Goal: Communication & Community: Answer question/provide support

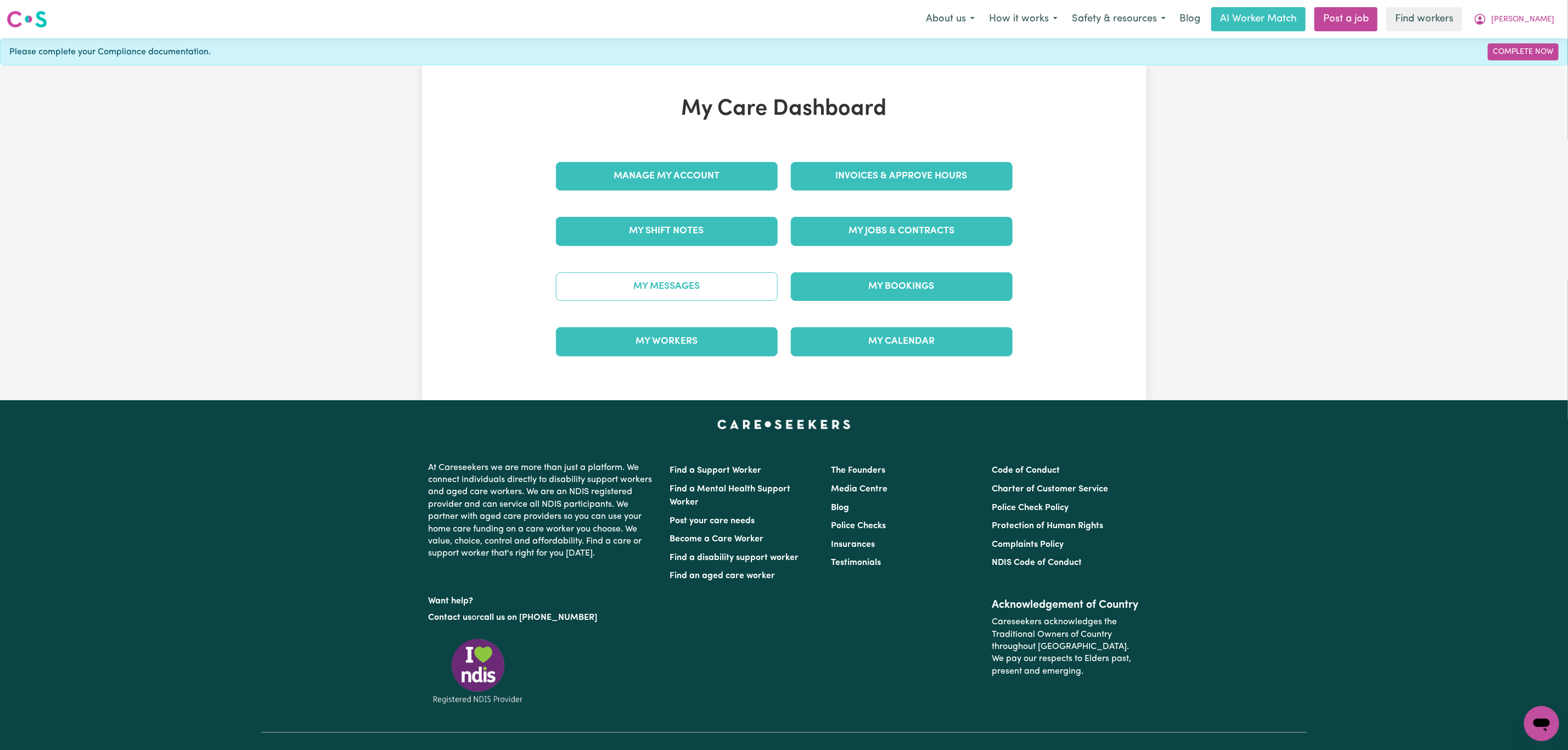
click at [657, 289] on link "My Messages" at bounding box center [667, 286] width 222 height 29
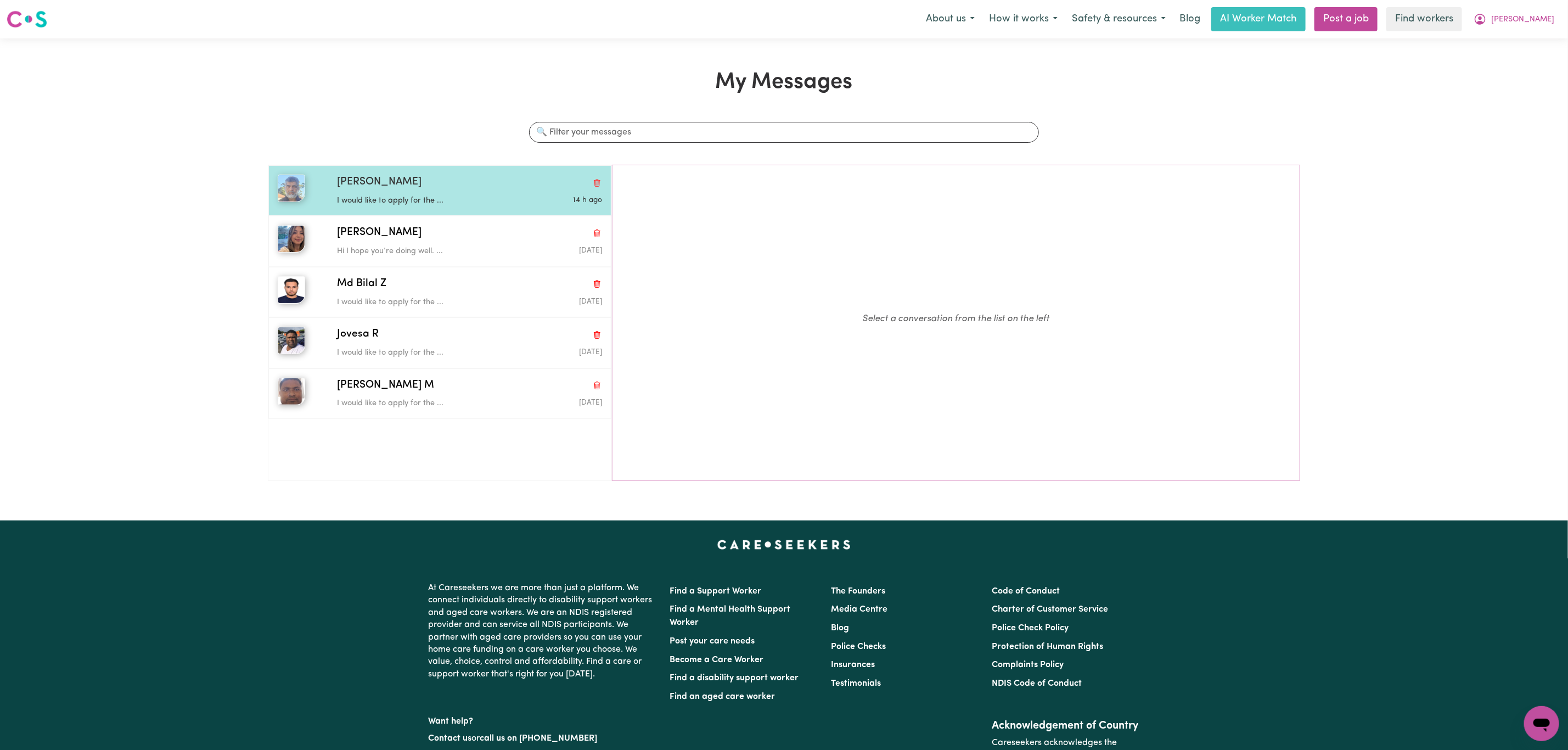
click at [401, 196] on p "I would like to apply for the ..." at bounding box center [425, 201] width 177 height 12
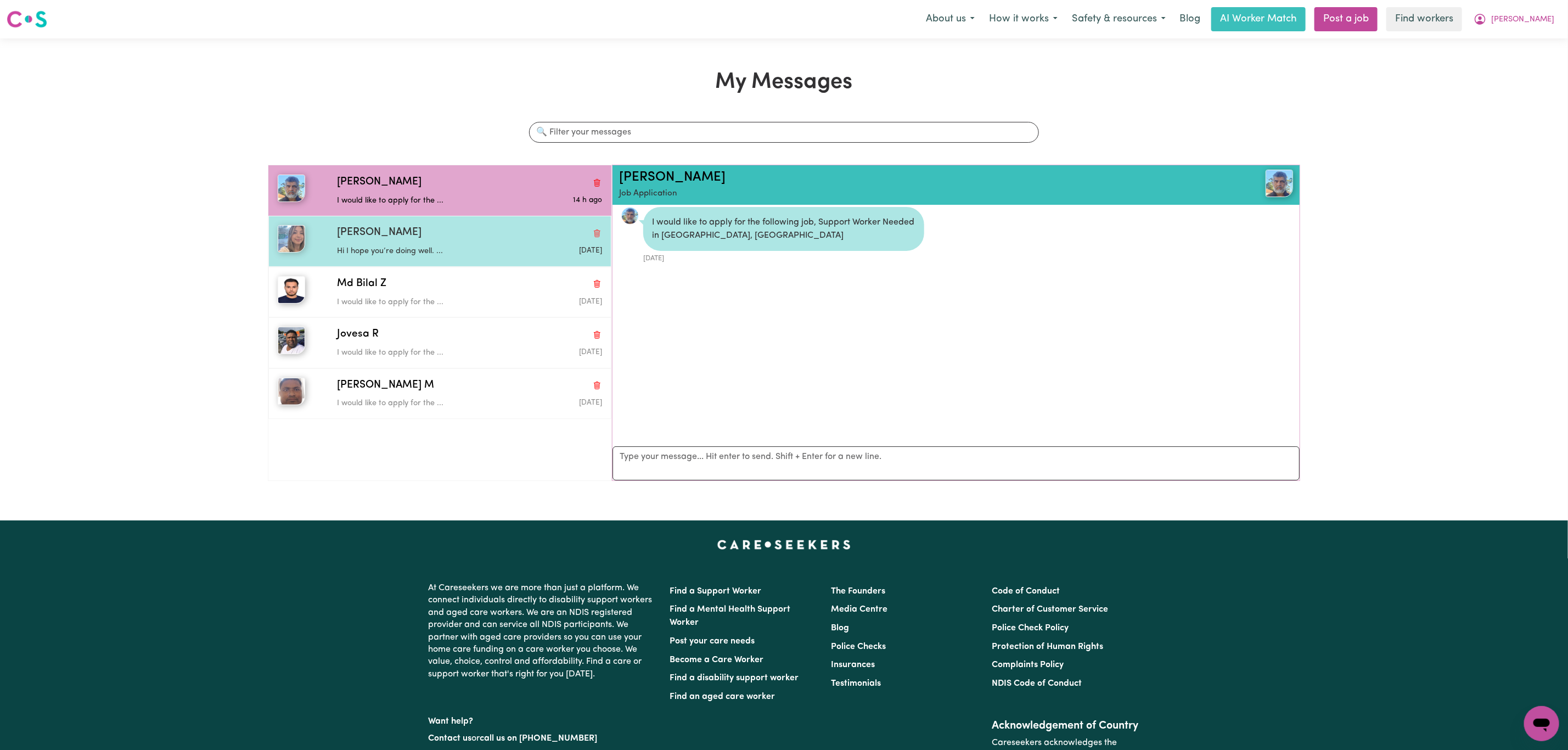
click at [411, 249] on p "Hi I hope you’re doing well. ..." at bounding box center [425, 251] width 177 height 12
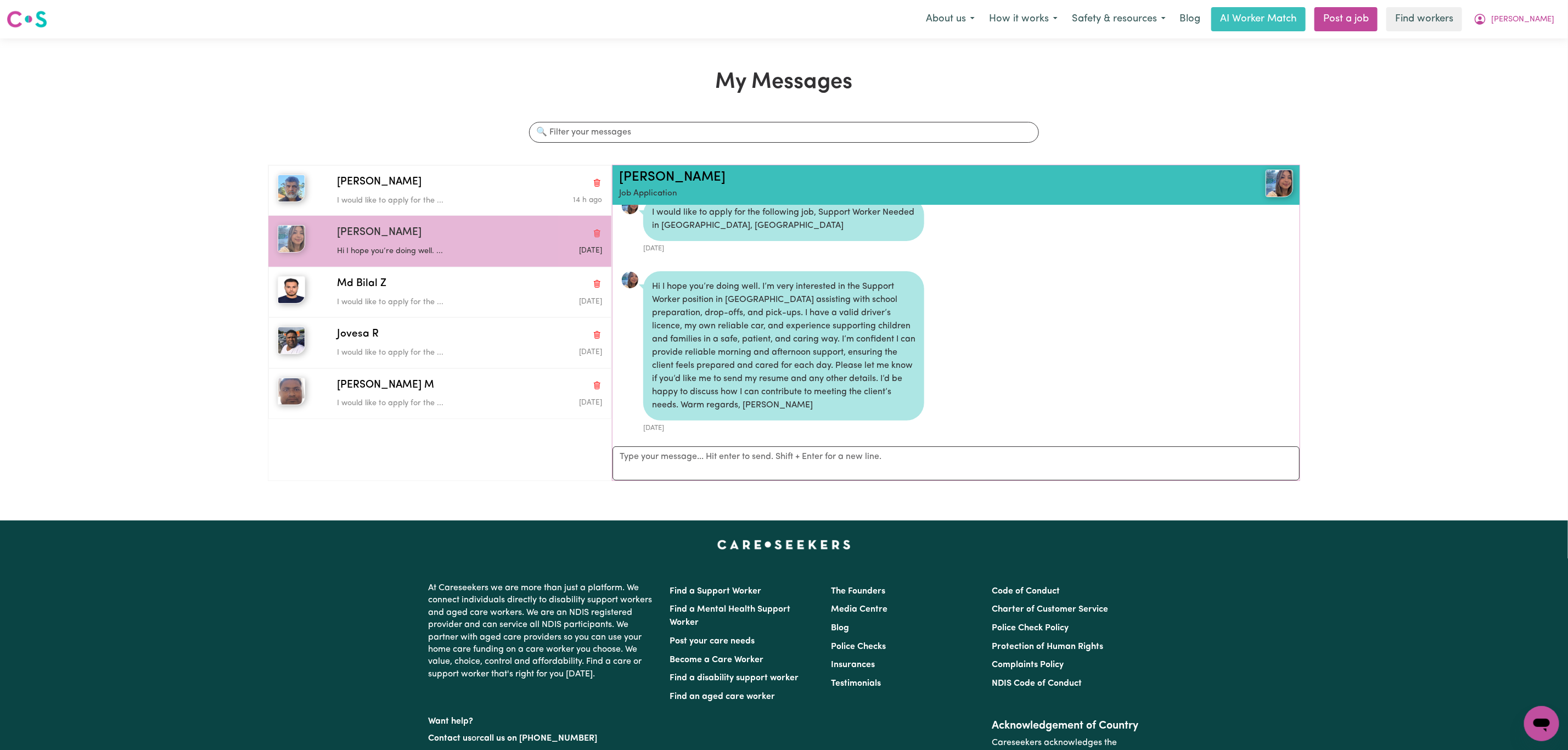
scroll to position [21, 0]
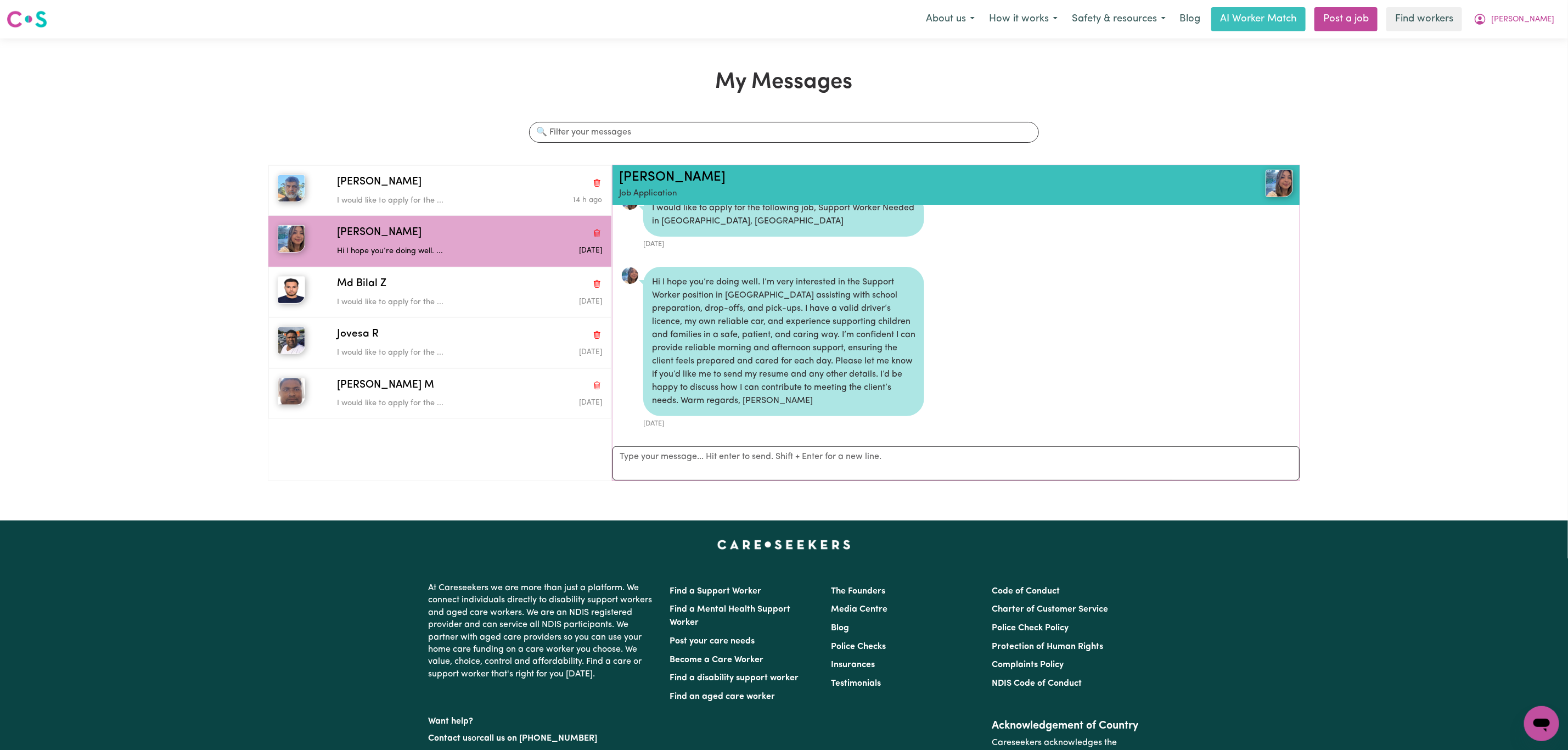
click at [1541, 38] on nav "Menu About us How it works Safety & resources Blog AI Worker Match Post a job F…" at bounding box center [784, 19] width 1568 height 38
click at [1530, 24] on span "[PERSON_NAME]" at bounding box center [1523, 20] width 63 height 12
click at [1490, 75] on div "My Messages Search conversations [PERSON_NAME] would like to apply for the ... …" at bounding box center [784, 279] width 1568 height 421
click at [1490, 72] on div "My Messages Search conversations [PERSON_NAME] would like to apply for the ... …" at bounding box center [784, 279] width 1568 height 421
click at [1521, 26] on button "[PERSON_NAME]" at bounding box center [1514, 19] width 95 height 23
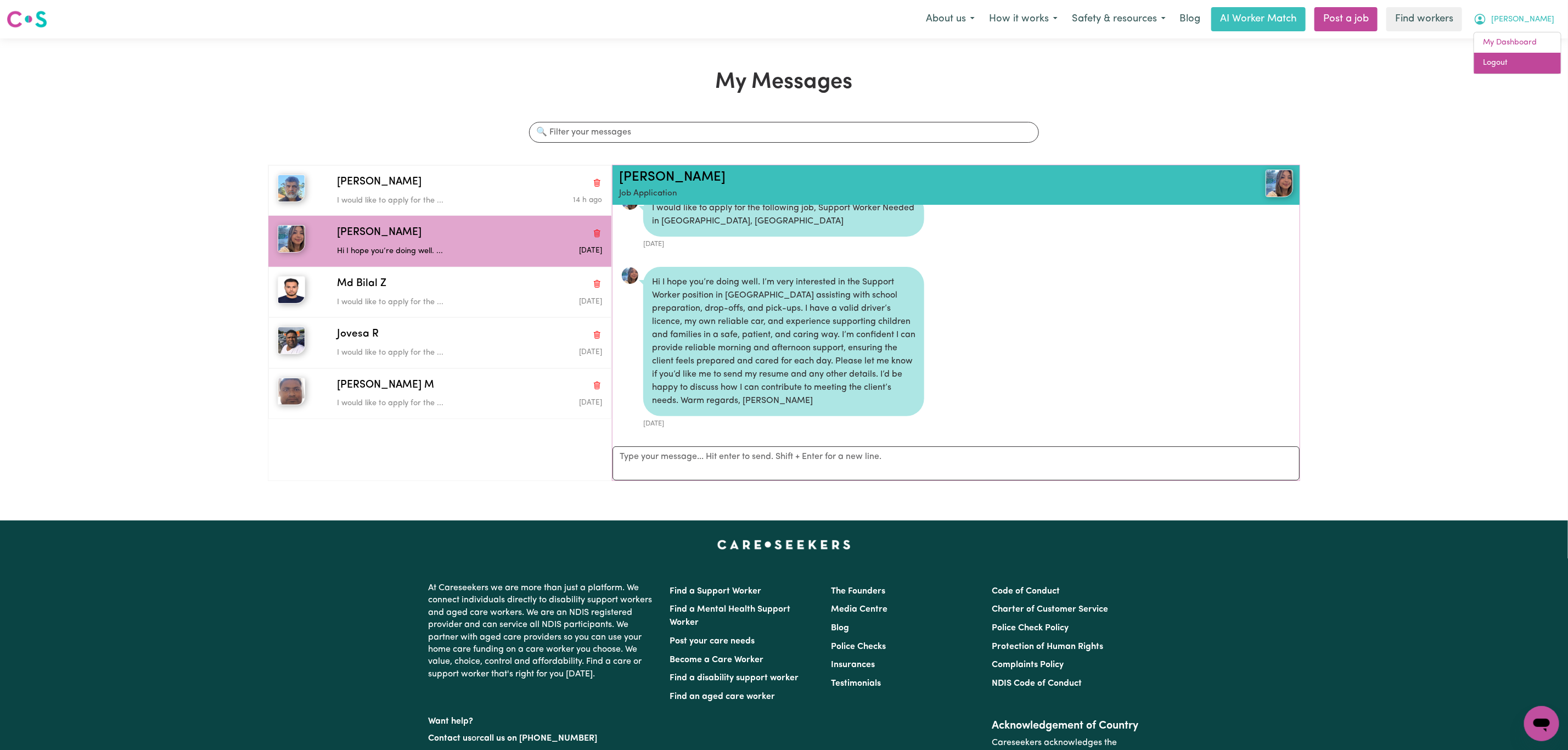
click at [1515, 68] on link "Logout" at bounding box center [1517, 63] width 86 height 21
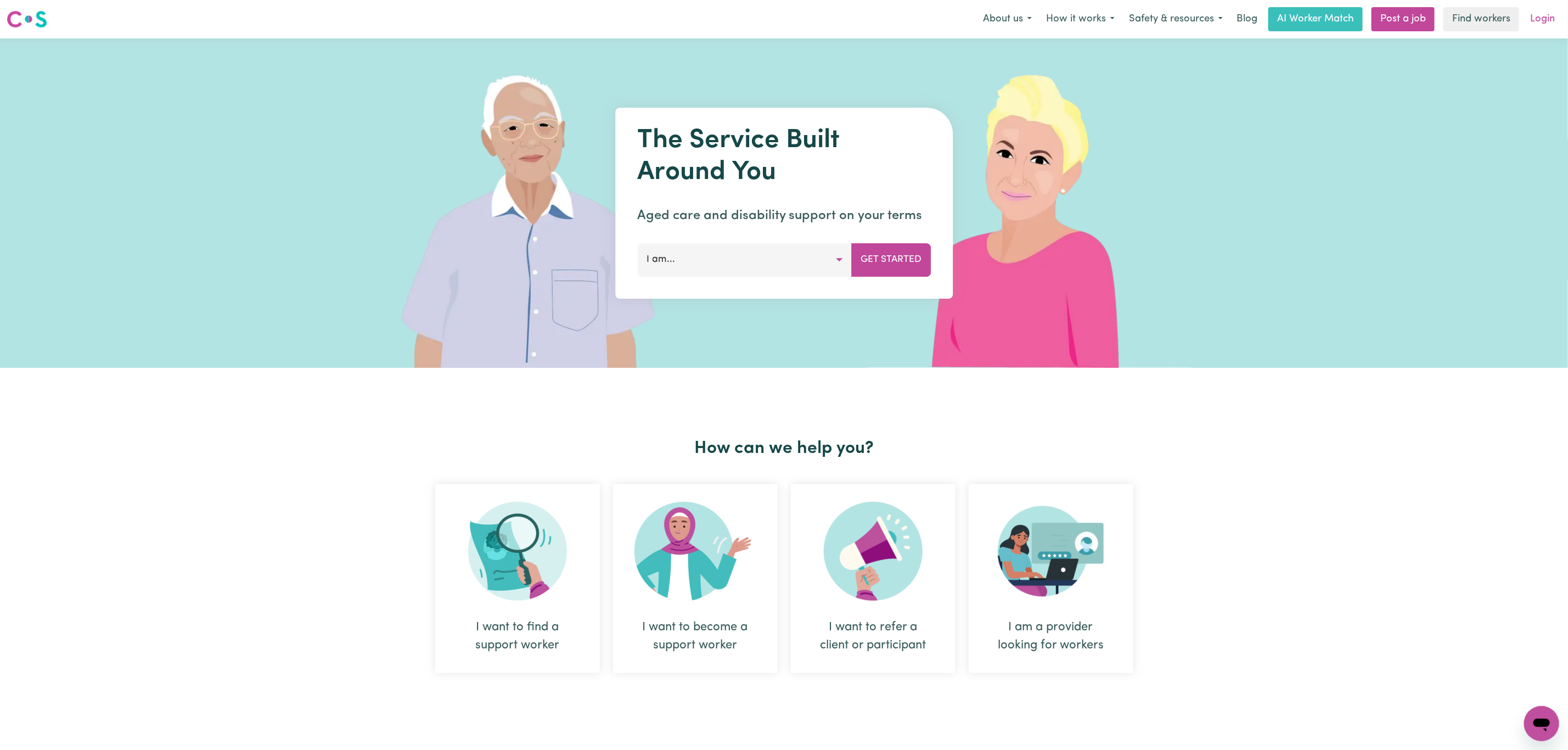
click at [1542, 16] on link "Login" at bounding box center [1542, 19] width 38 height 24
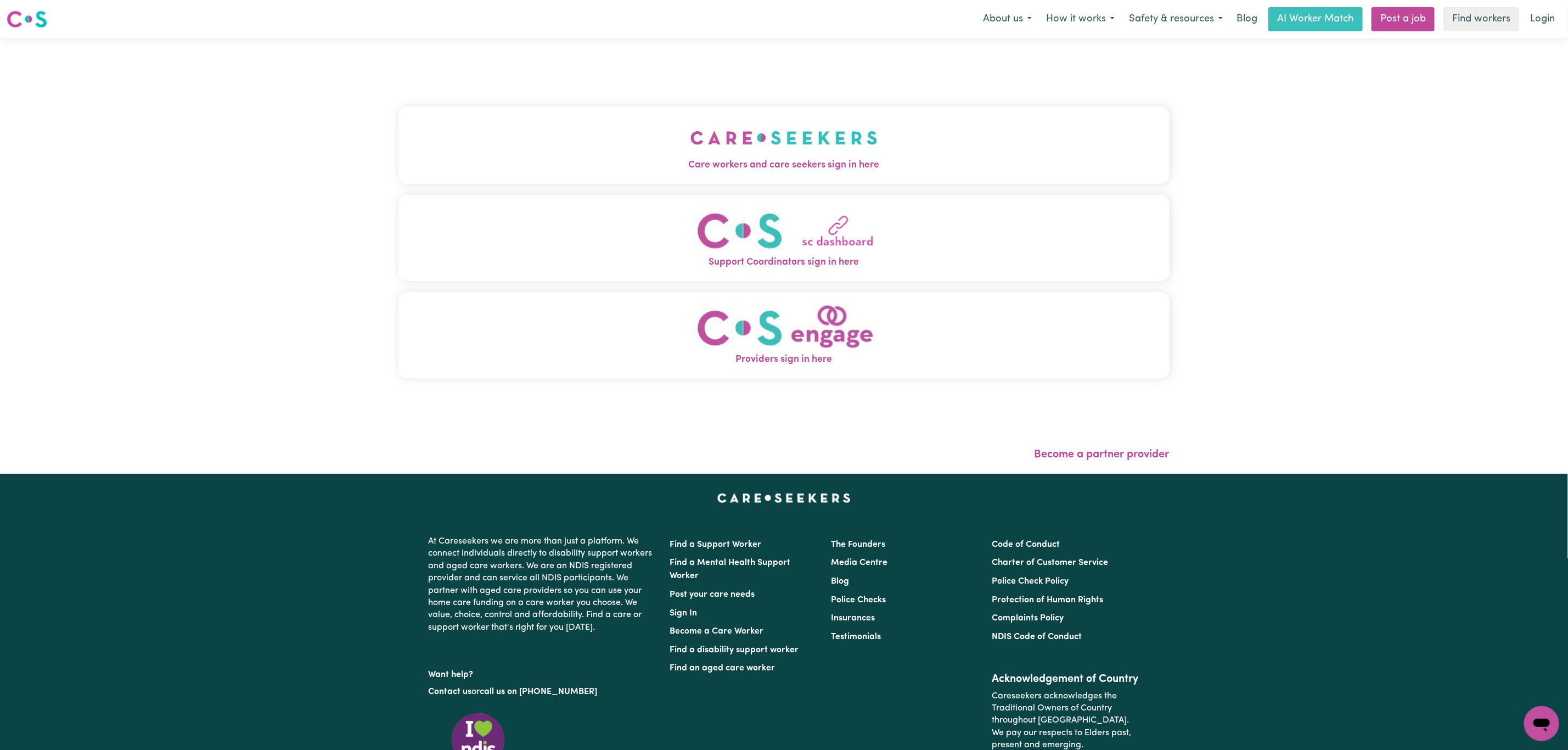
click at [779, 172] on span "Care workers and care seekers sign in here" at bounding box center [784, 165] width 771 height 14
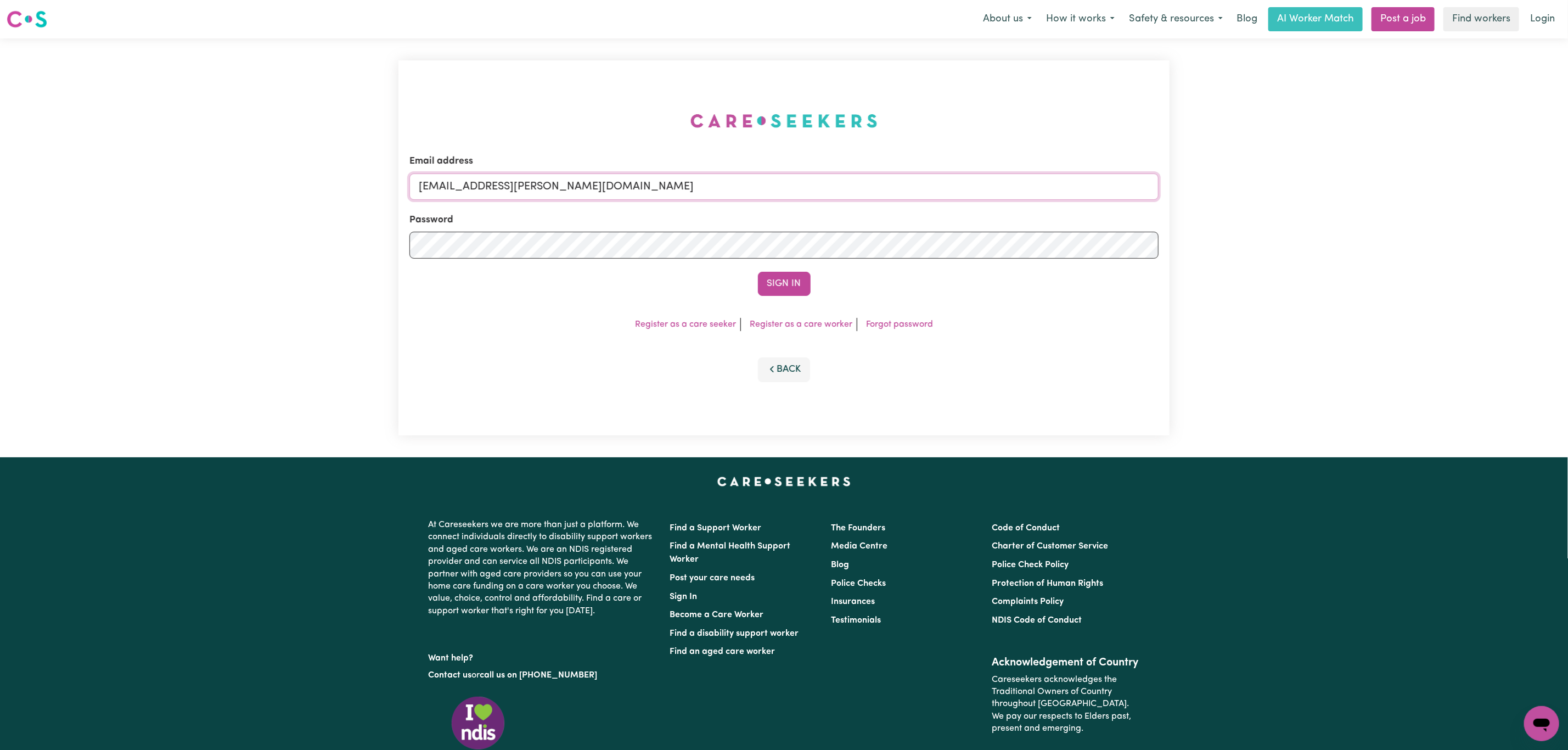
drag, startPoint x: 476, startPoint y: 191, endPoint x: 813, endPoint y: 190, distance: 337.0
click at [813, 190] on input "[EMAIL_ADDRESS][PERSON_NAME][DOMAIN_NAME]" at bounding box center [784, 186] width 749 height 26
paste input "[EMAIL_ADDRESS][DOMAIN_NAME]"
type input "[EMAIL_ADDRESS][DOMAIN_NAME]"
click at [758, 272] on button "Sign In" at bounding box center [784, 284] width 53 height 24
